Goal: Task Accomplishment & Management: Use online tool/utility

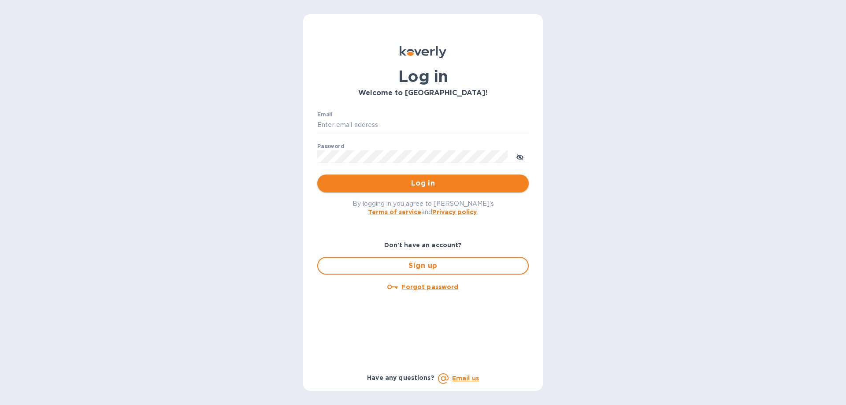
type input "[EMAIL_ADDRESS][DOMAIN_NAME]"
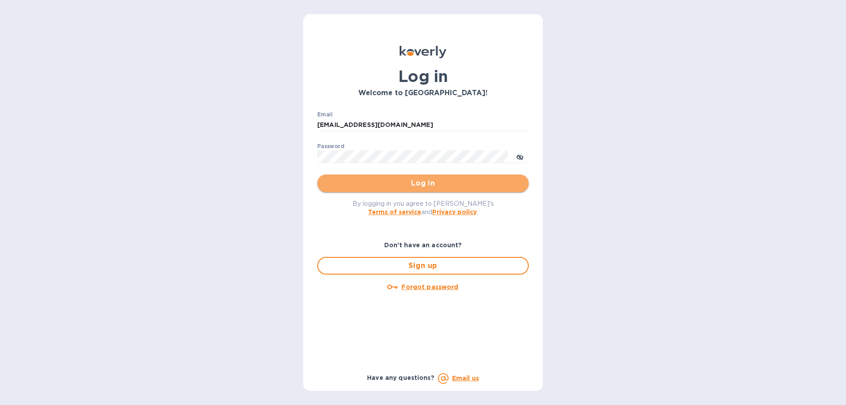
click at [450, 186] on span "Log in" at bounding box center [422, 183] width 197 height 11
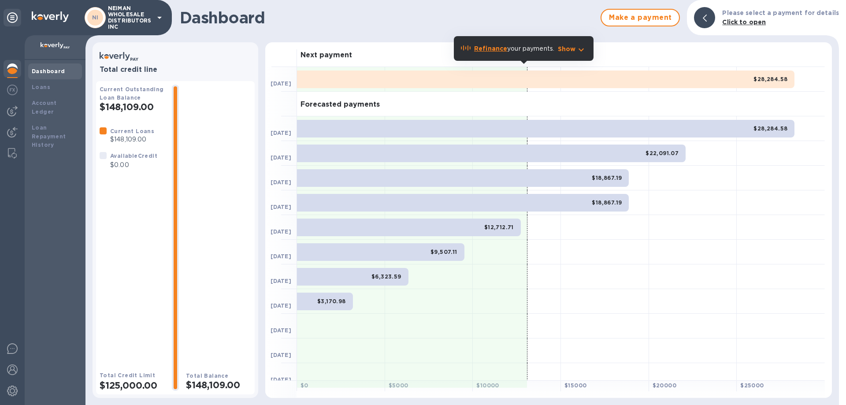
click at [576, 48] on icon "button" at bounding box center [581, 50] width 11 height 11
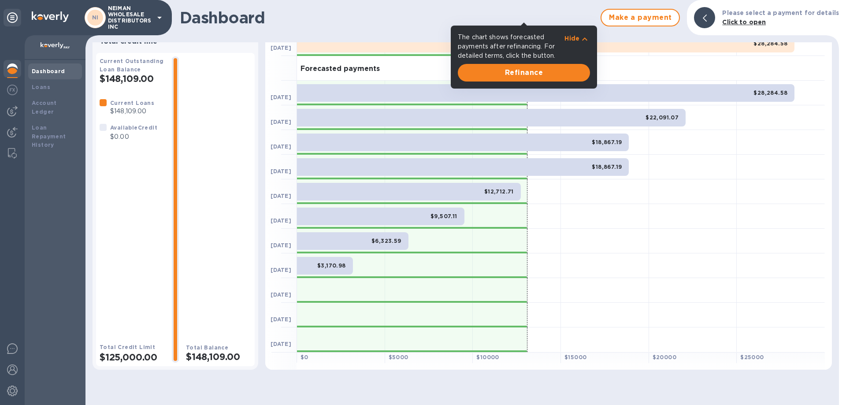
scroll to position [40, 0]
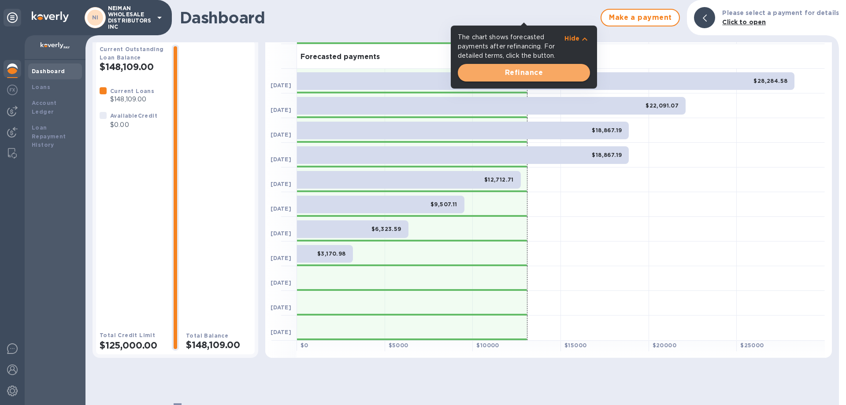
click at [560, 76] on span "Refinance" at bounding box center [524, 72] width 118 height 11
